Goal: Transaction & Acquisition: Purchase product/service

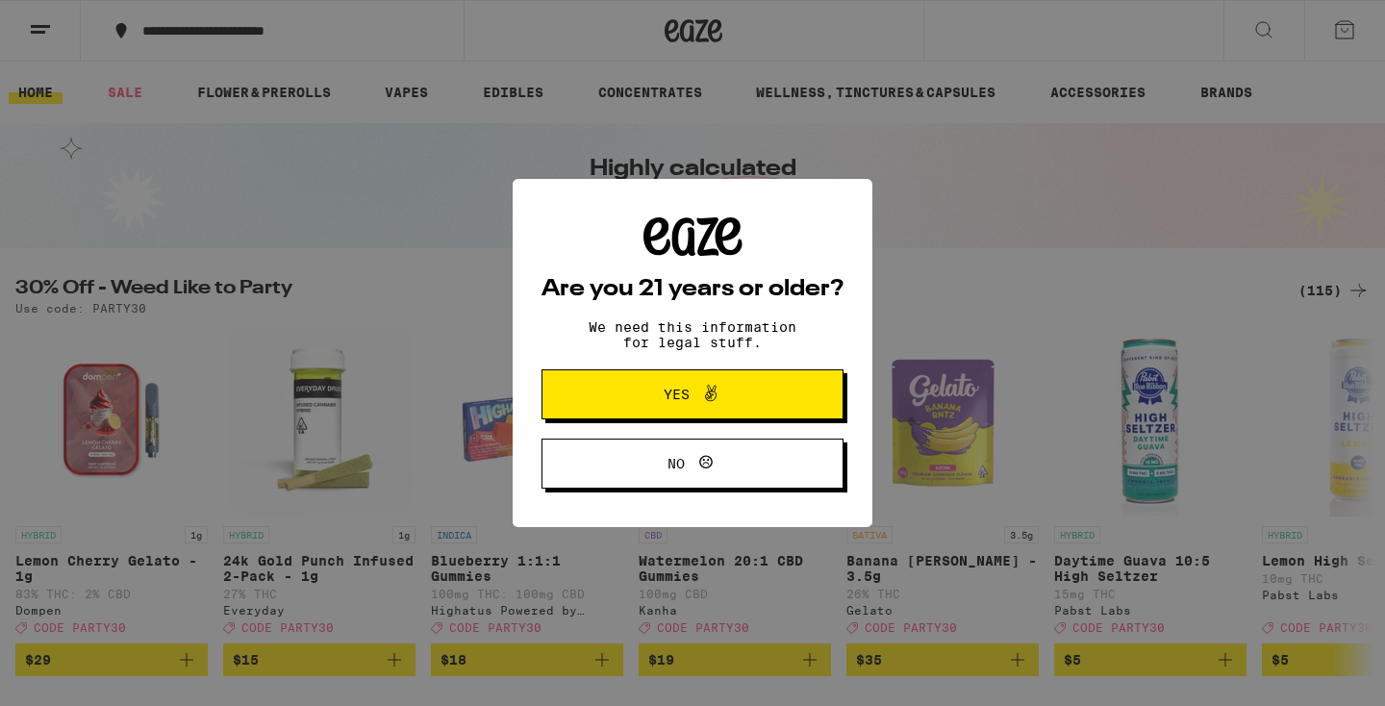
click at [669, 398] on span "Yes" at bounding box center [677, 394] width 26 height 13
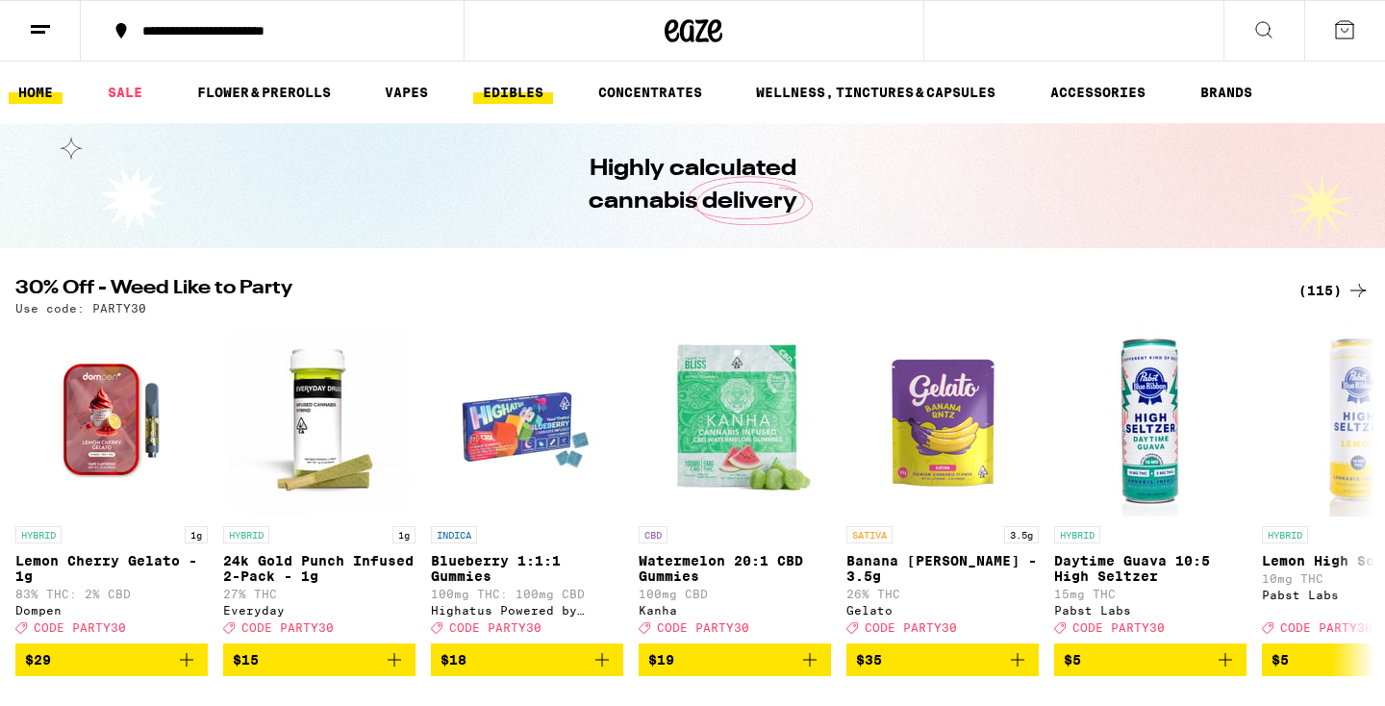
click at [522, 89] on link "EDIBLES" at bounding box center [513, 92] width 80 height 23
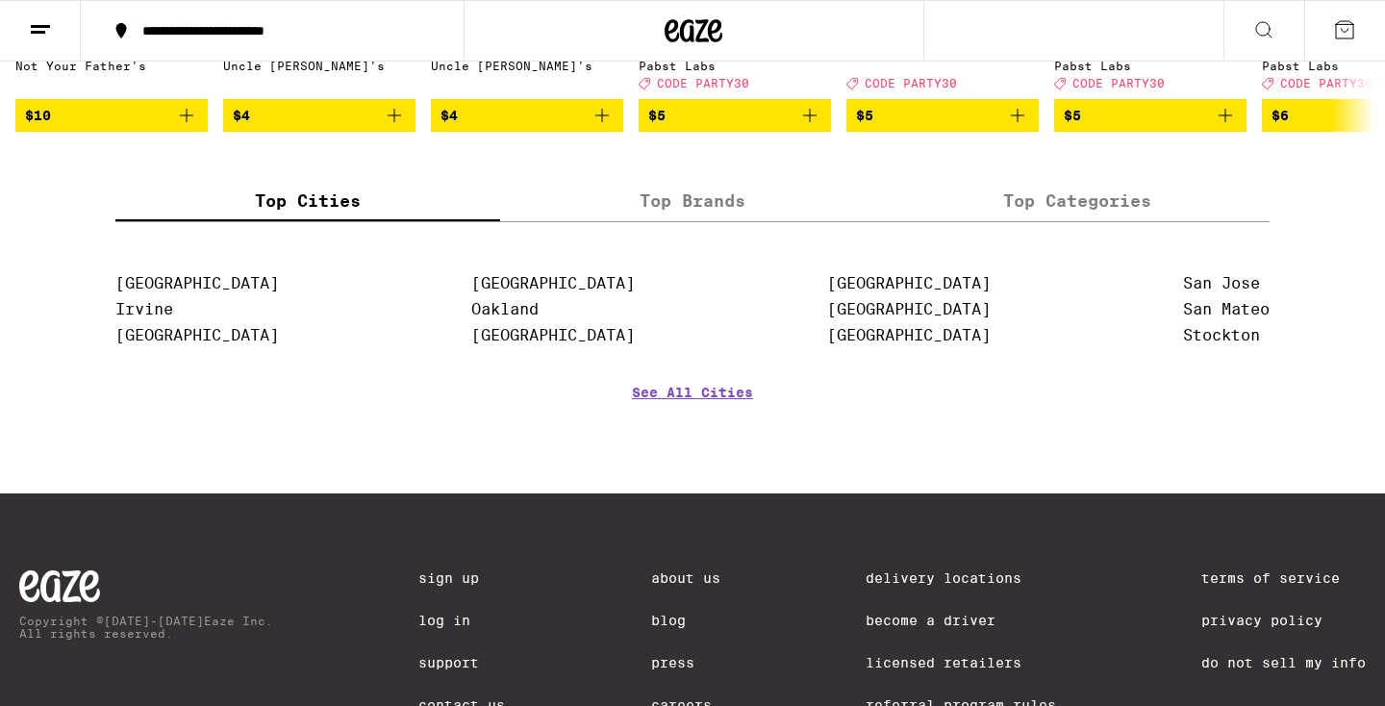
scroll to position [1333, 0]
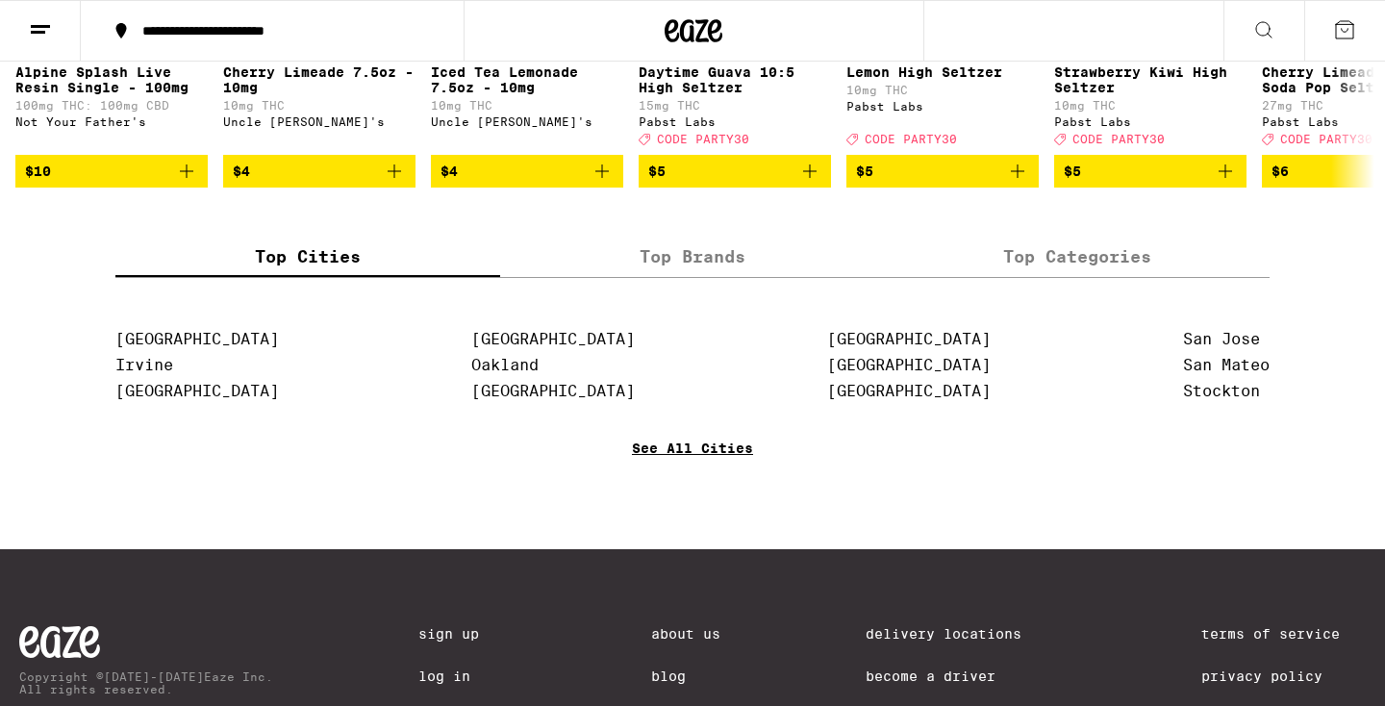
click at [716, 495] on link "See All Cities" at bounding box center [692, 476] width 121 height 71
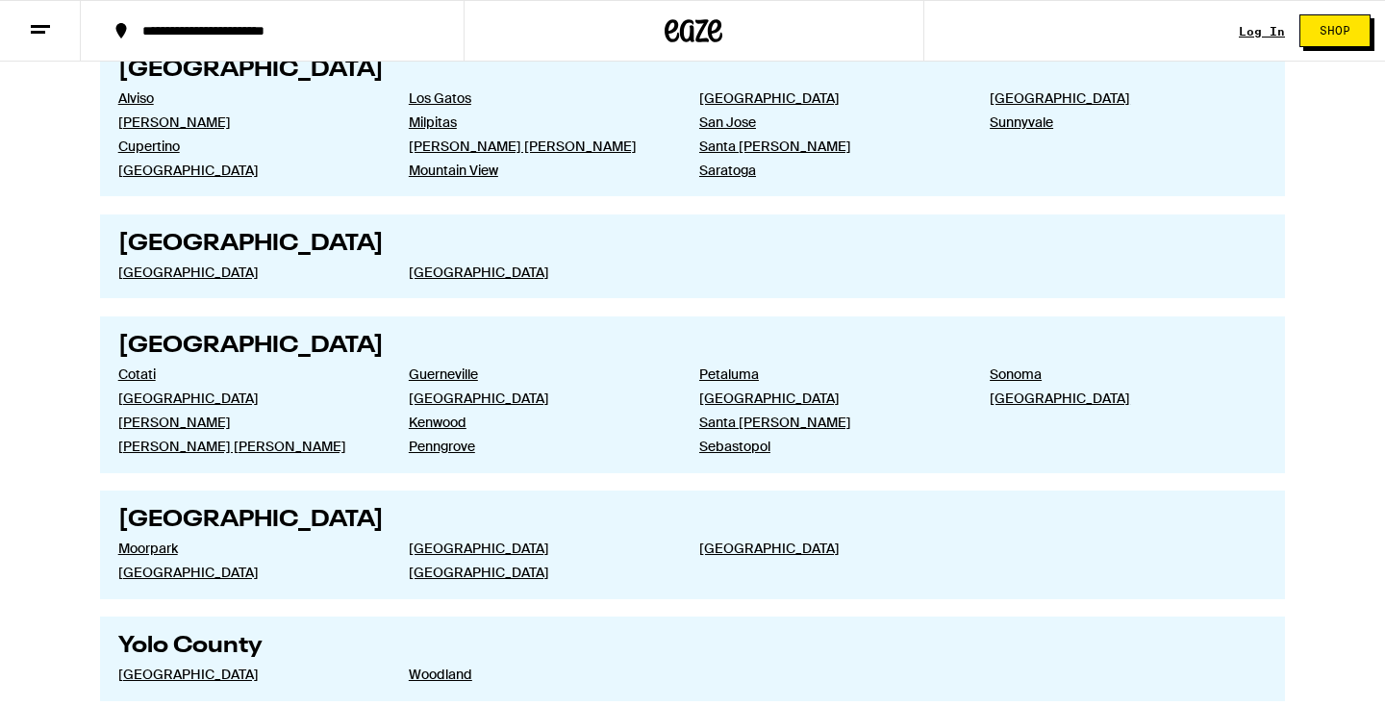
scroll to position [3354, 0]
